Goal: Answer question/provide support

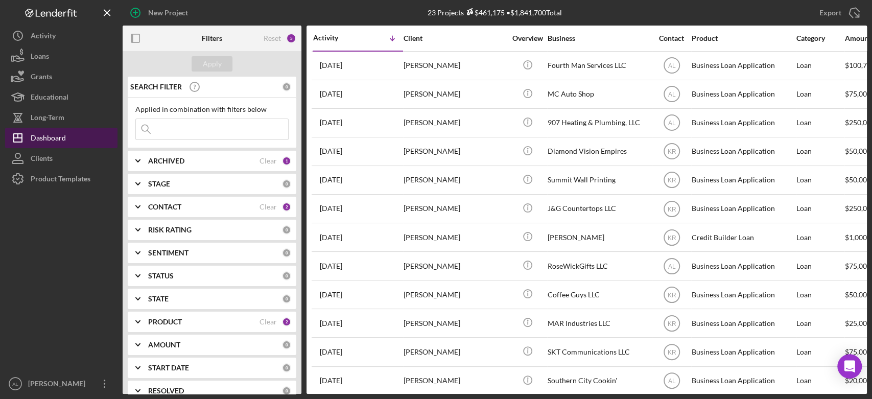
click at [53, 145] on div "Dashboard" at bounding box center [48, 139] width 35 height 23
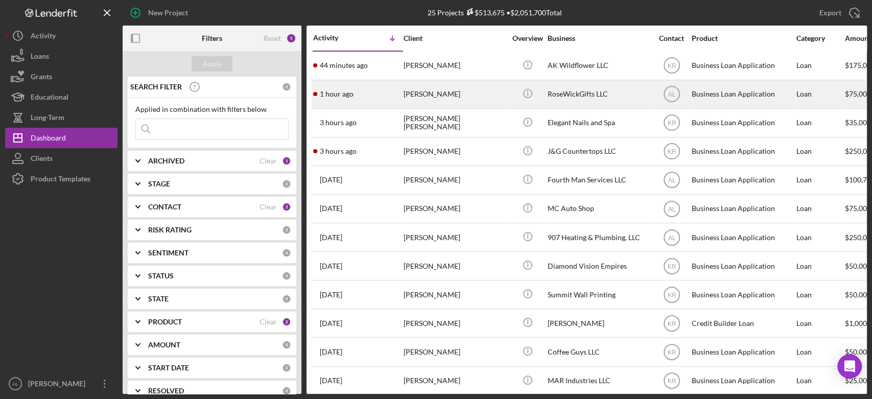
click at [416, 90] on div "[PERSON_NAME]" at bounding box center [455, 94] width 102 height 27
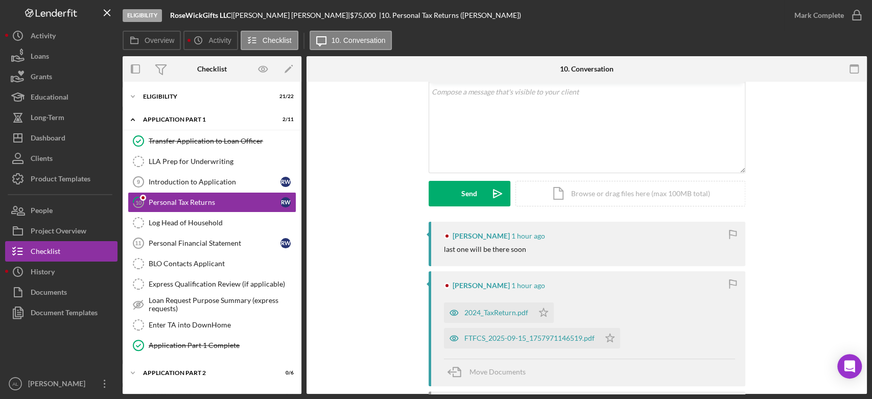
scroll to position [61, 0]
click at [474, 312] on div "2024_TaxReturn.pdf" at bounding box center [496, 312] width 64 height 8
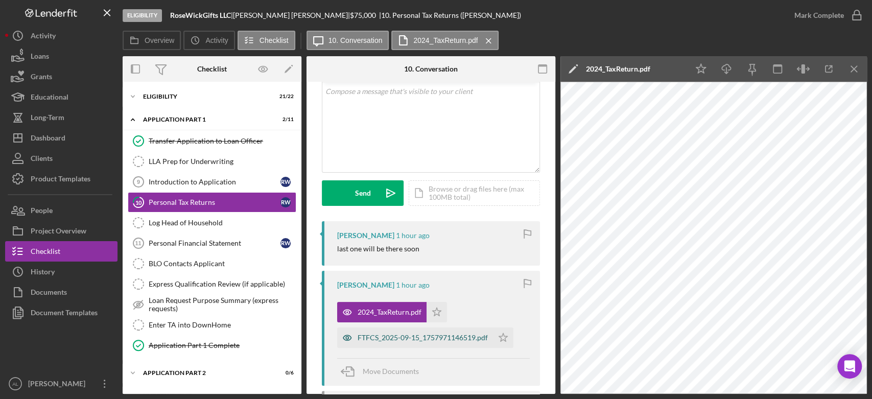
click at [461, 337] on div "FTFCS_2025-09-15_1757971146519.pdf" at bounding box center [423, 338] width 130 height 8
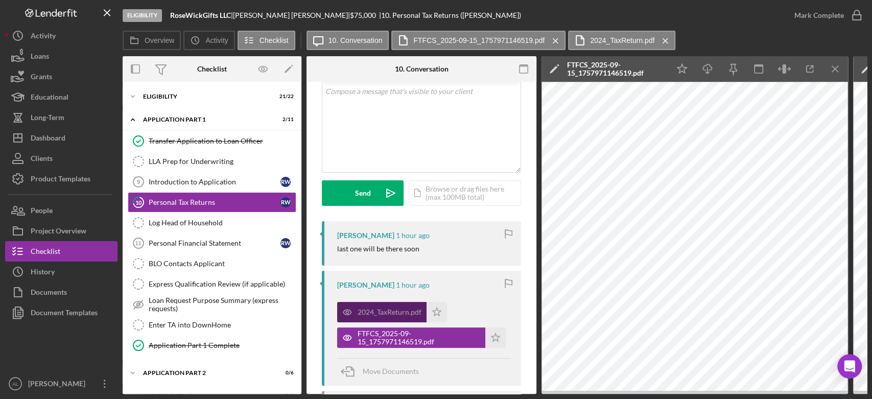
click at [393, 311] on div "2024_TaxReturn.pdf" at bounding box center [390, 312] width 64 height 8
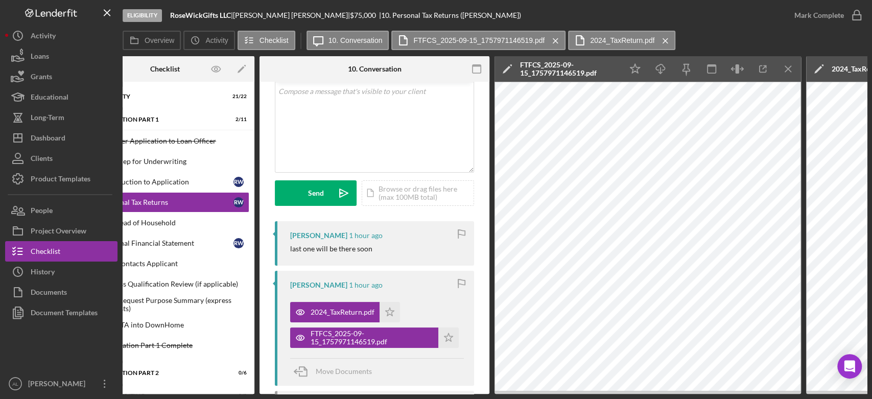
scroll to position [0, 0]
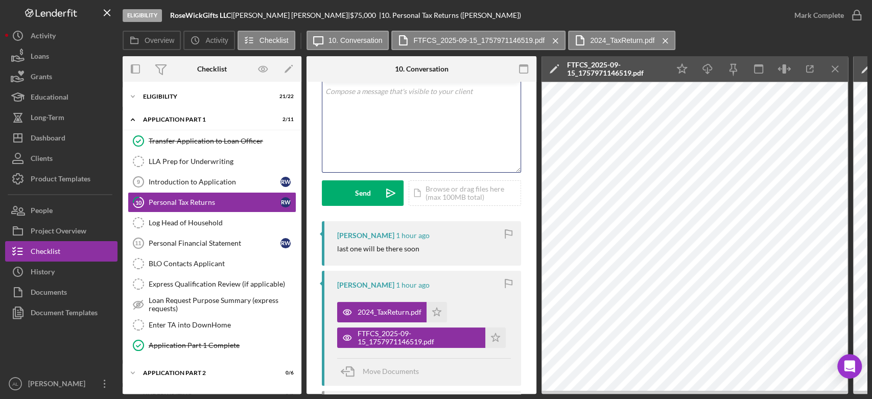
click at [419, 156] on div "v Color teal Color pink Remove color Add row above Add row below Add column bef…" at bounding box center [421, 127] width 198 height 89
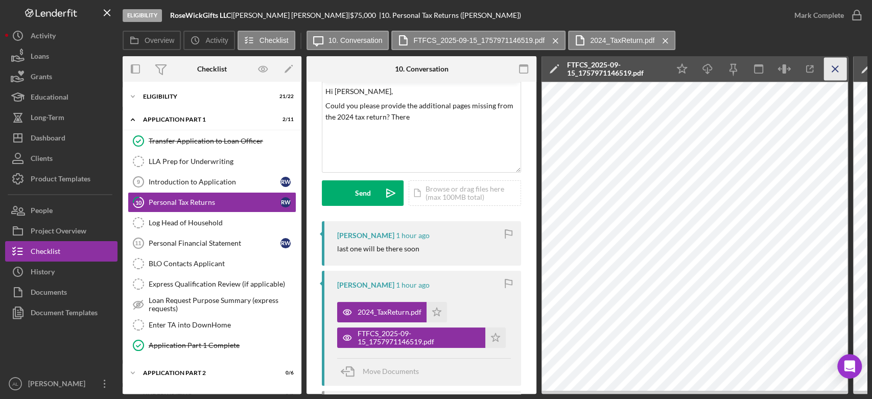
click at [837, 69] on icon "Icon/Menu Close" at bounding box center [835, 69] width 23 height 23
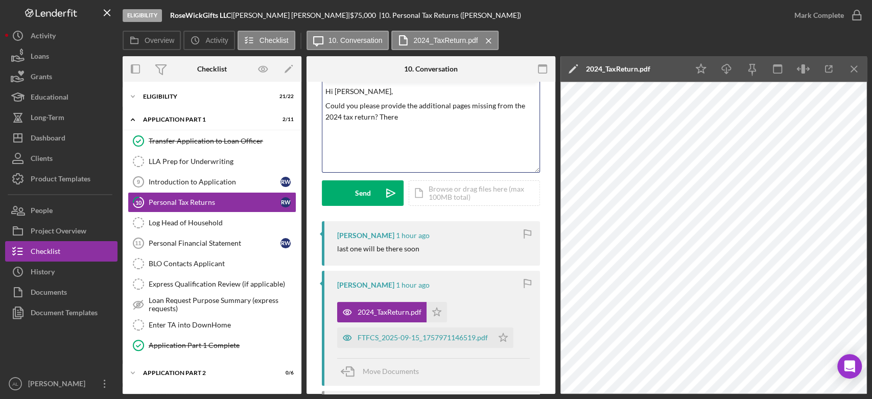
click at [423, 121] on p "Could you please provide the additional pages missing from the 2024 tax return?…" at bounding box center [431, 111] width 212 height 23
click at [380, 105] on p "Could you please provide the additional pages missing from the 2024 tax return?…" at bounding box center [431, 111] width 212 height 23
click at [327, 107] on p "Could you please also provide the additional pages missing from the 2024 tax re…" at bounding box center [431, 111] width 212 height 23
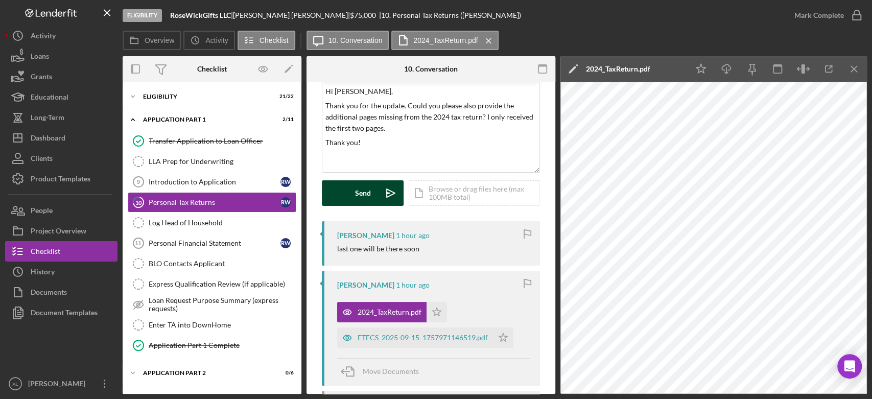
click at [360, 202] on div "Send" at bounding box center [363, 193] width 16 height 26
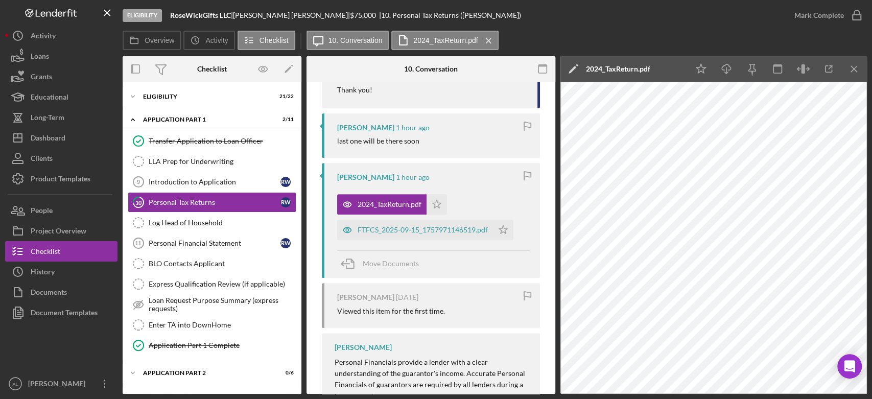
scroll to position [367, 0]
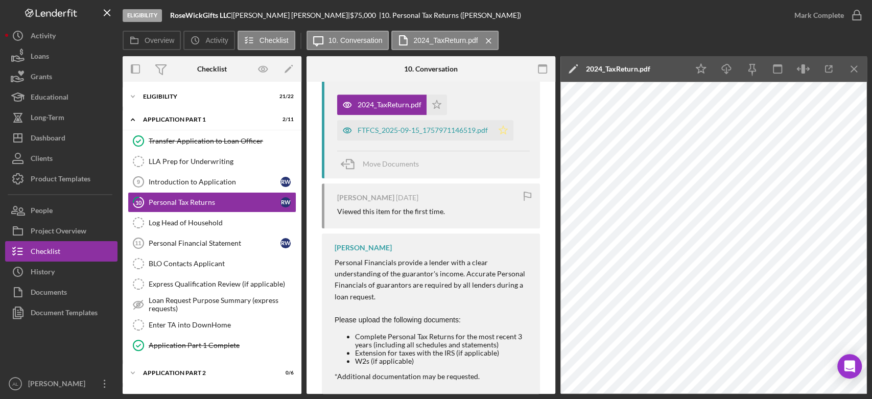
click at [503, 130] on icon "Icon/Star" at bounding box center [503, 130] width 20 height 20
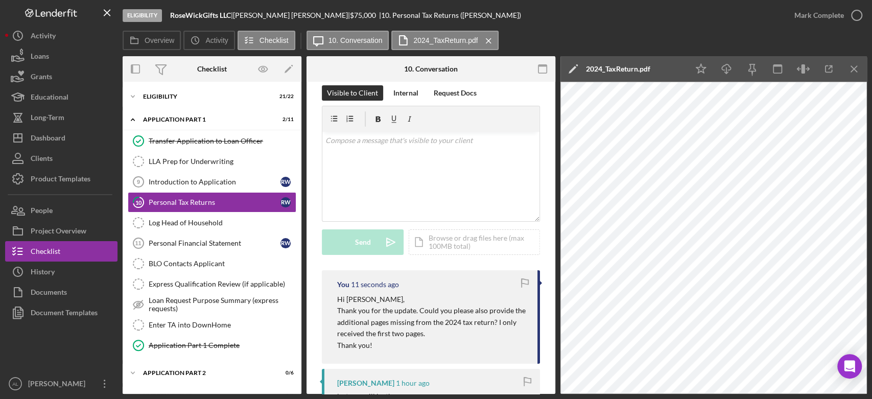
scroll to position [0, 0]
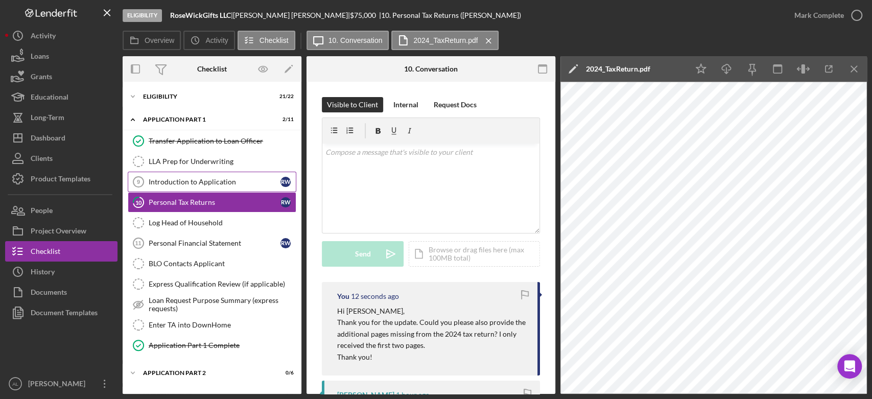
click at [244, 178] on div "Introduction to Application" at bounding box center [215, 182] width 132 height 8
